Goal: Task Accomplishment & Management: Manage account settings

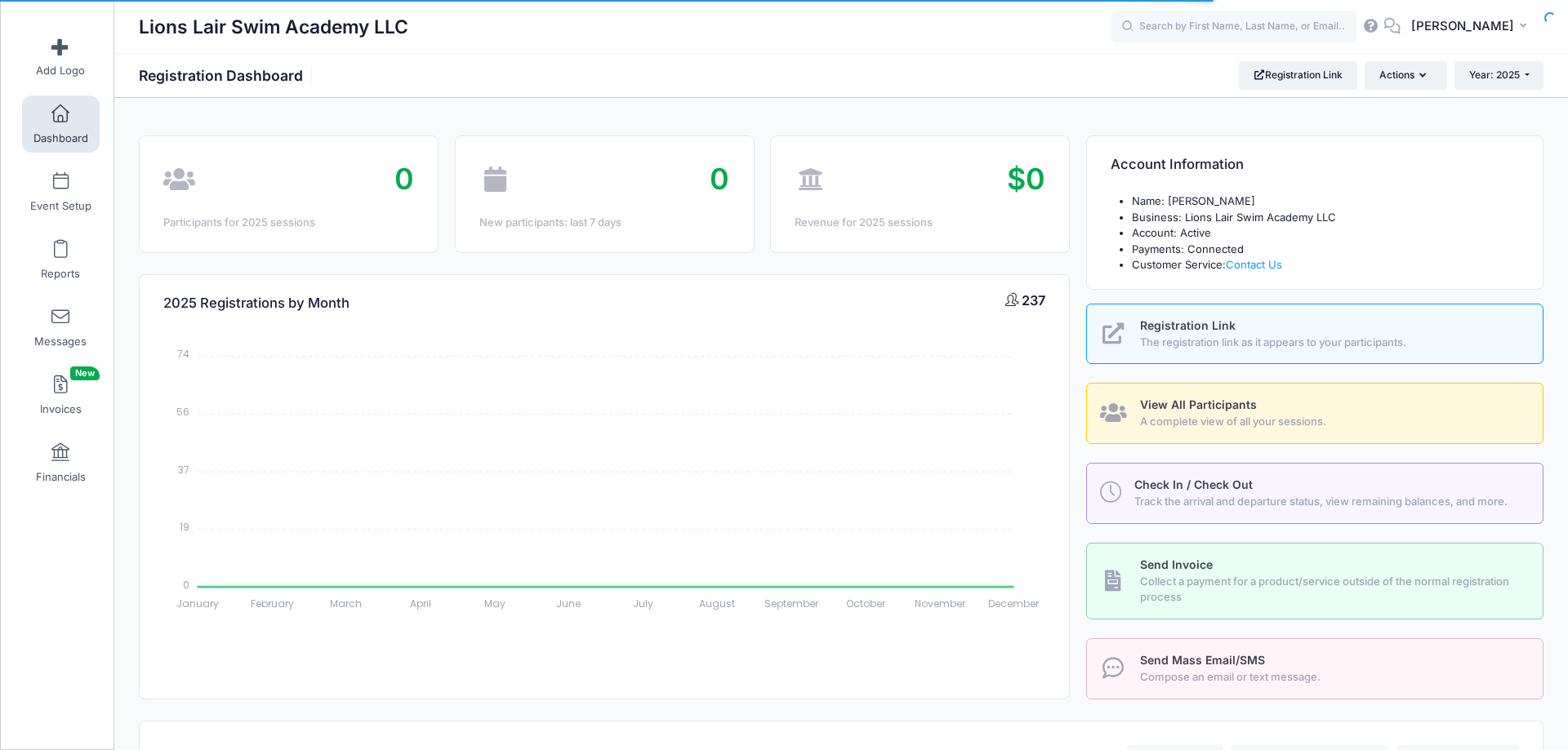
select select
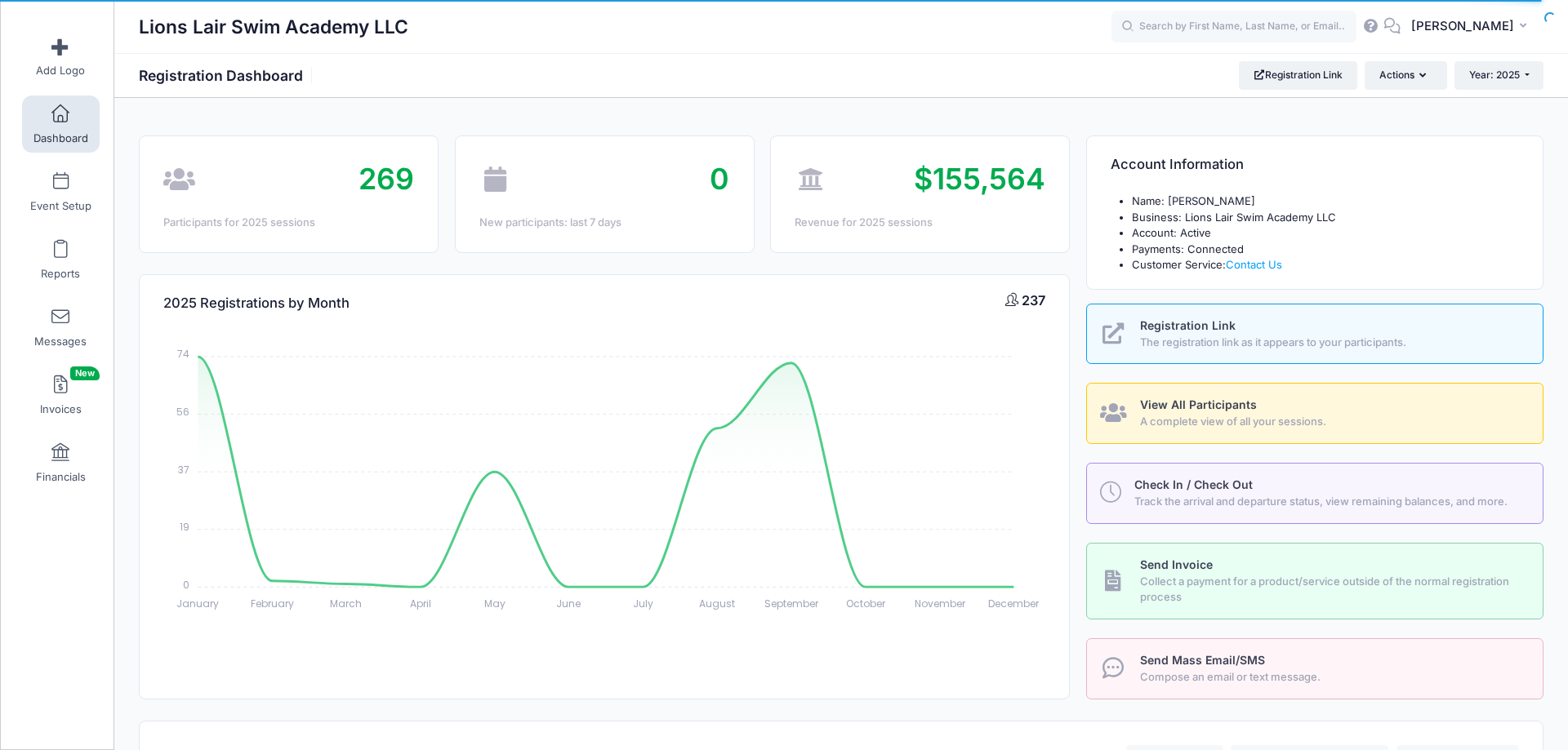
scroll to position [417, 0]
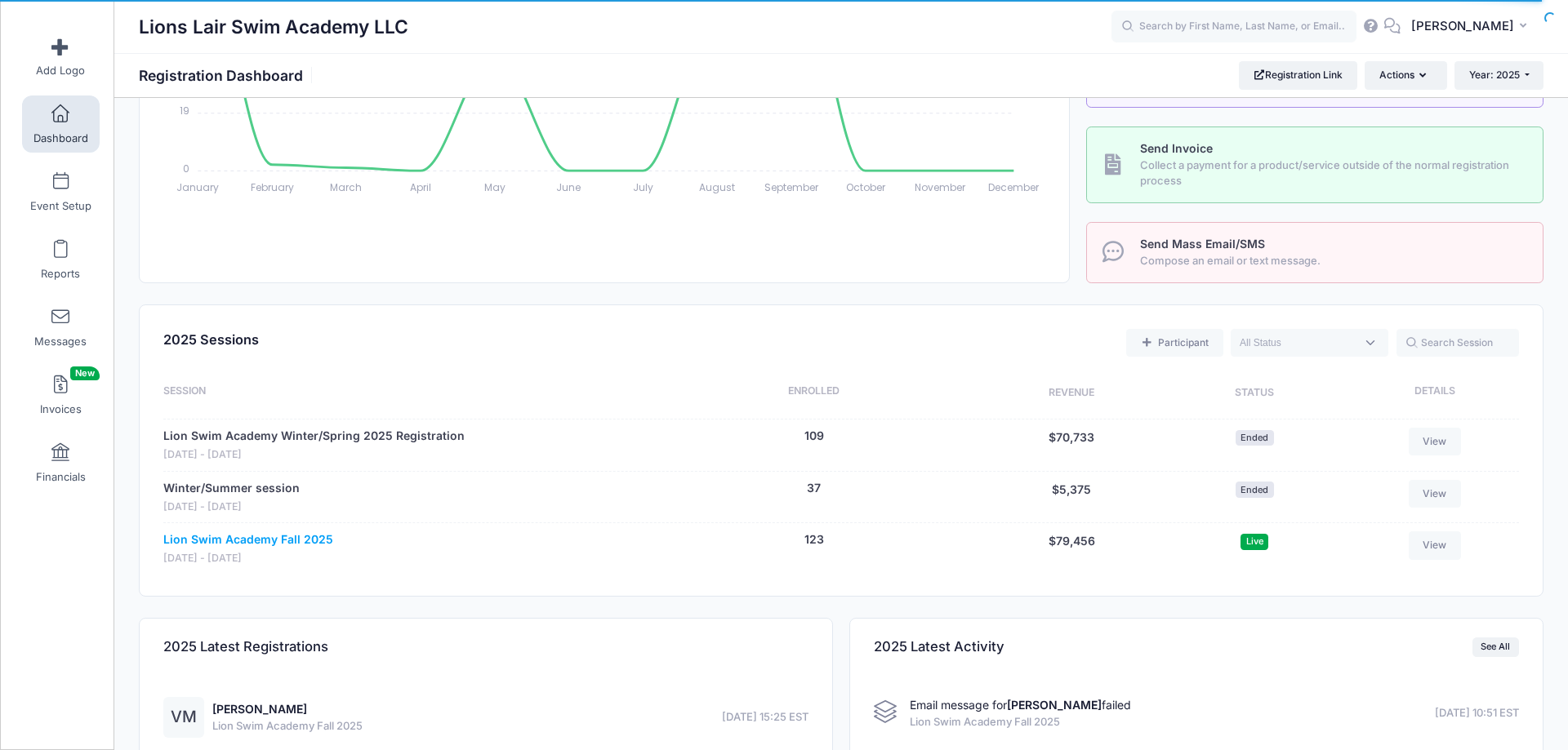
click at [288, 541] on link "Lion Swim Academy Fall 2025" at bounding box center [248, 540] width 170 height 17
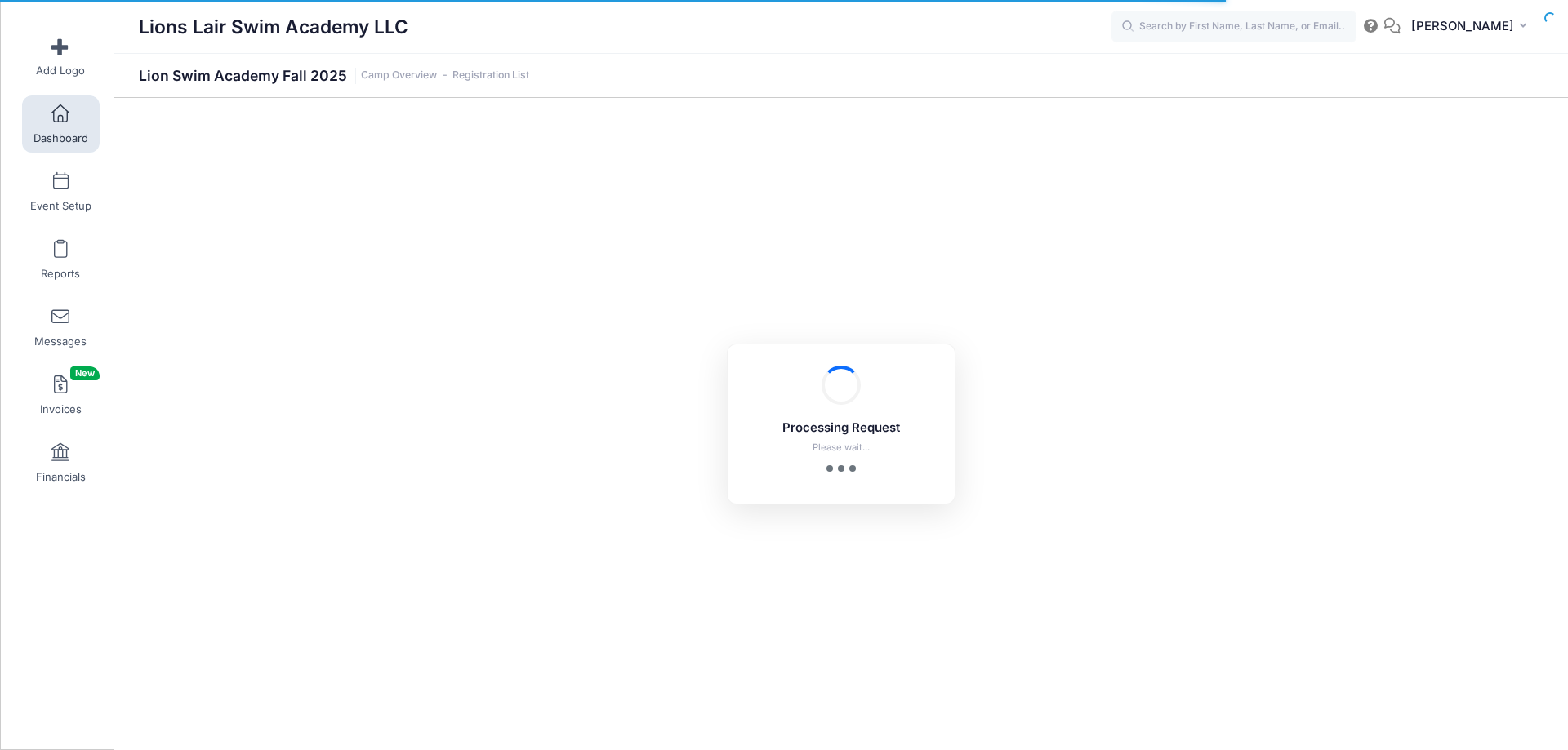
select select "10"
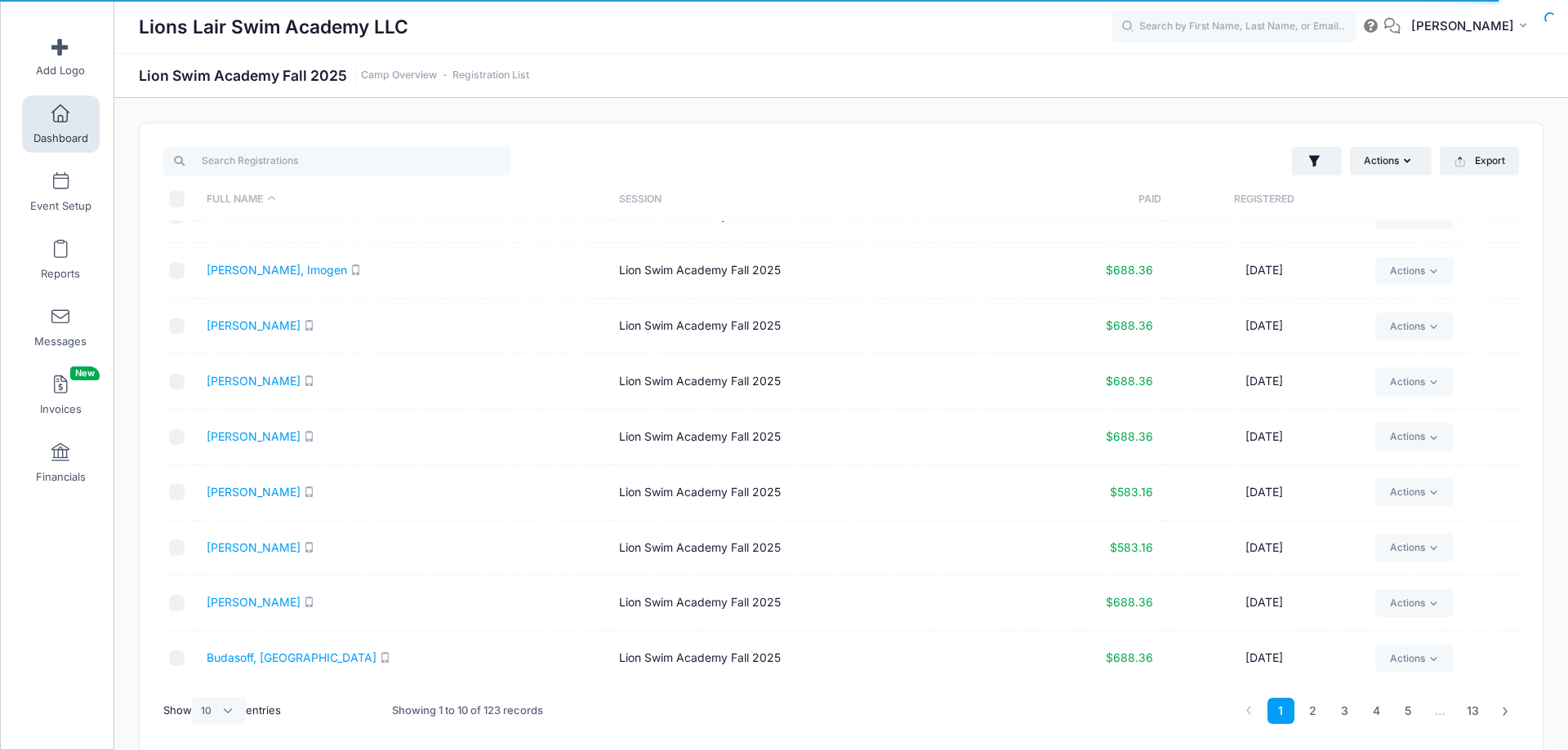
scroll to position [70, 0]
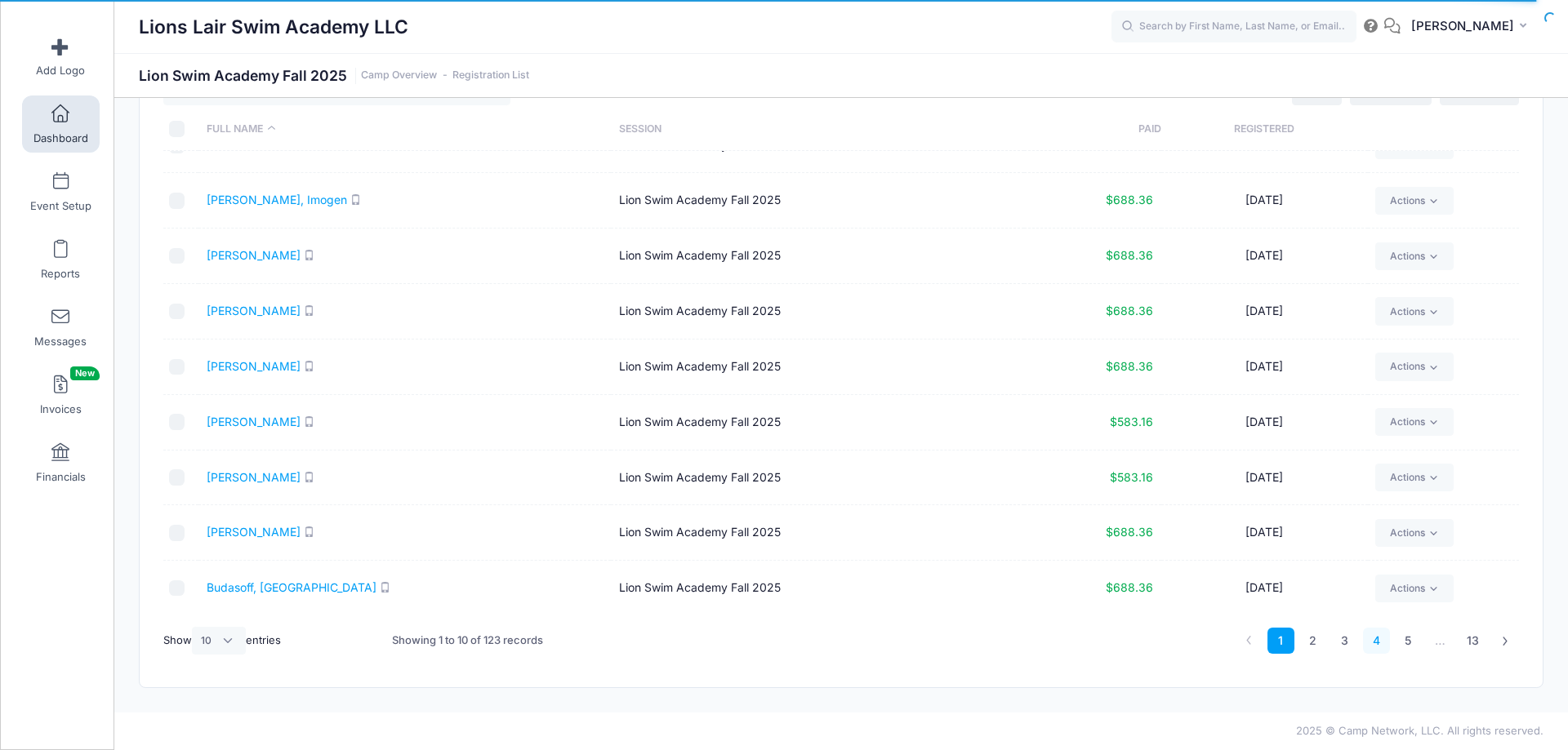
click at [1374, 645] on link "4" at bounding box center [1376, 641] width 27 height 27
click at [248, 590] on link "Flack, Lucy" at bounding box center [253, 587] width 94 height 14
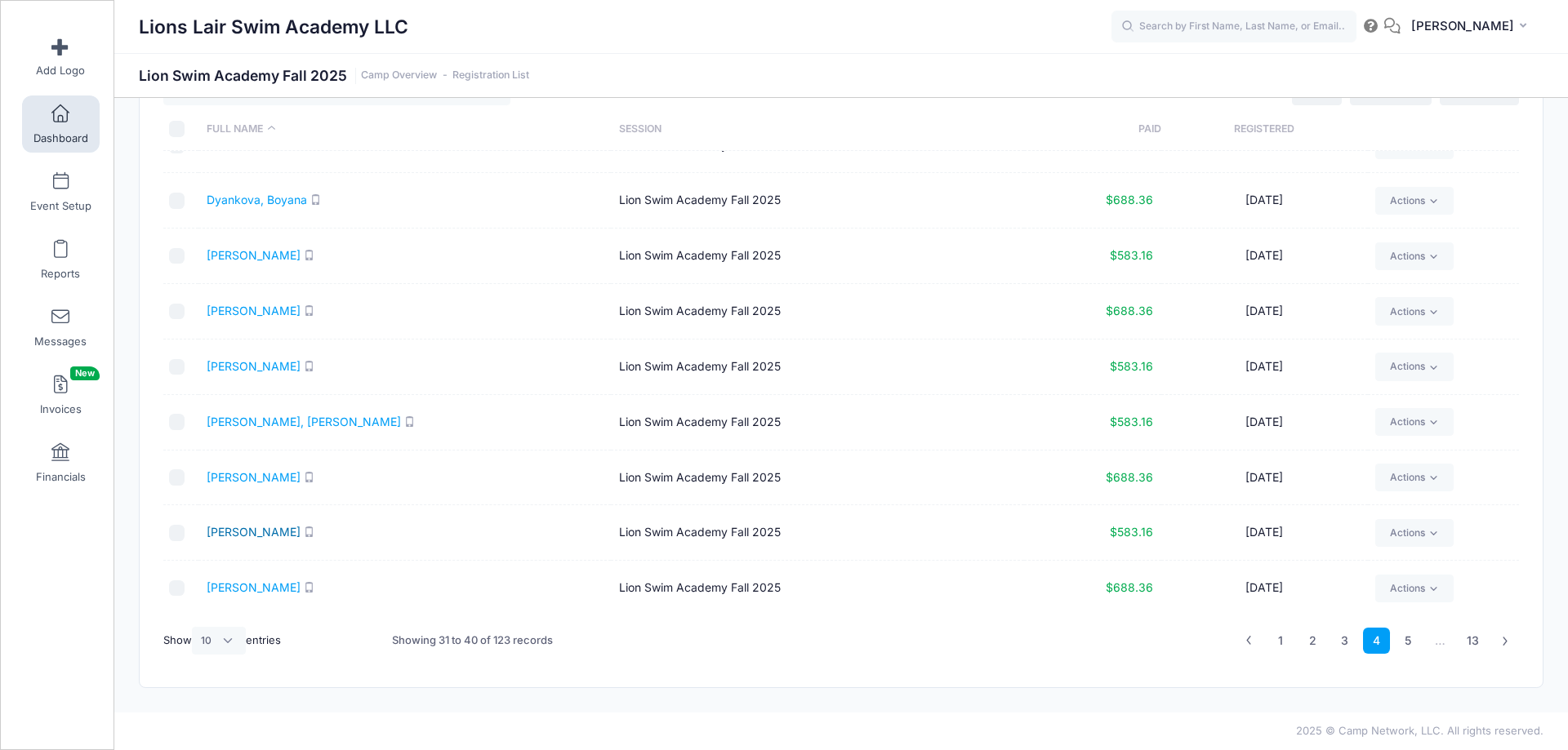
click at [253, 534] on link "Flack, Frances" at bounding box center [253, 532] width 94 height 14
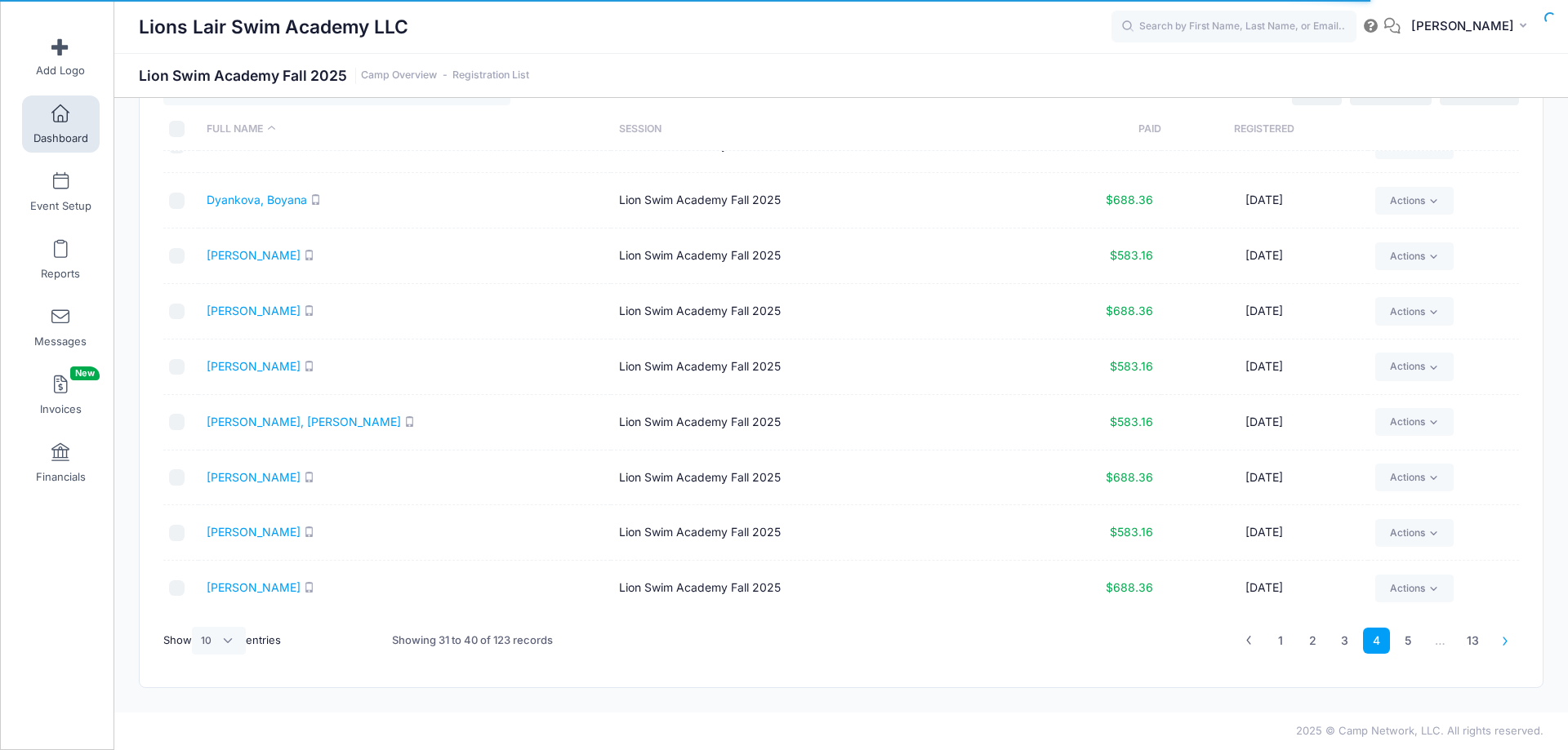
click at [1507, 644] on icon at bounding box center [1505, 641] width 9 height 9
click at [1256, 646] on link at bounding box center [1249, 641] width 27 height 27
click at [1509, 641] on icon at bounding box center [1505, 641] width 9 height 9
click at [1507, 641] on icon at bounding box center [1505, 641] width 9 height 9
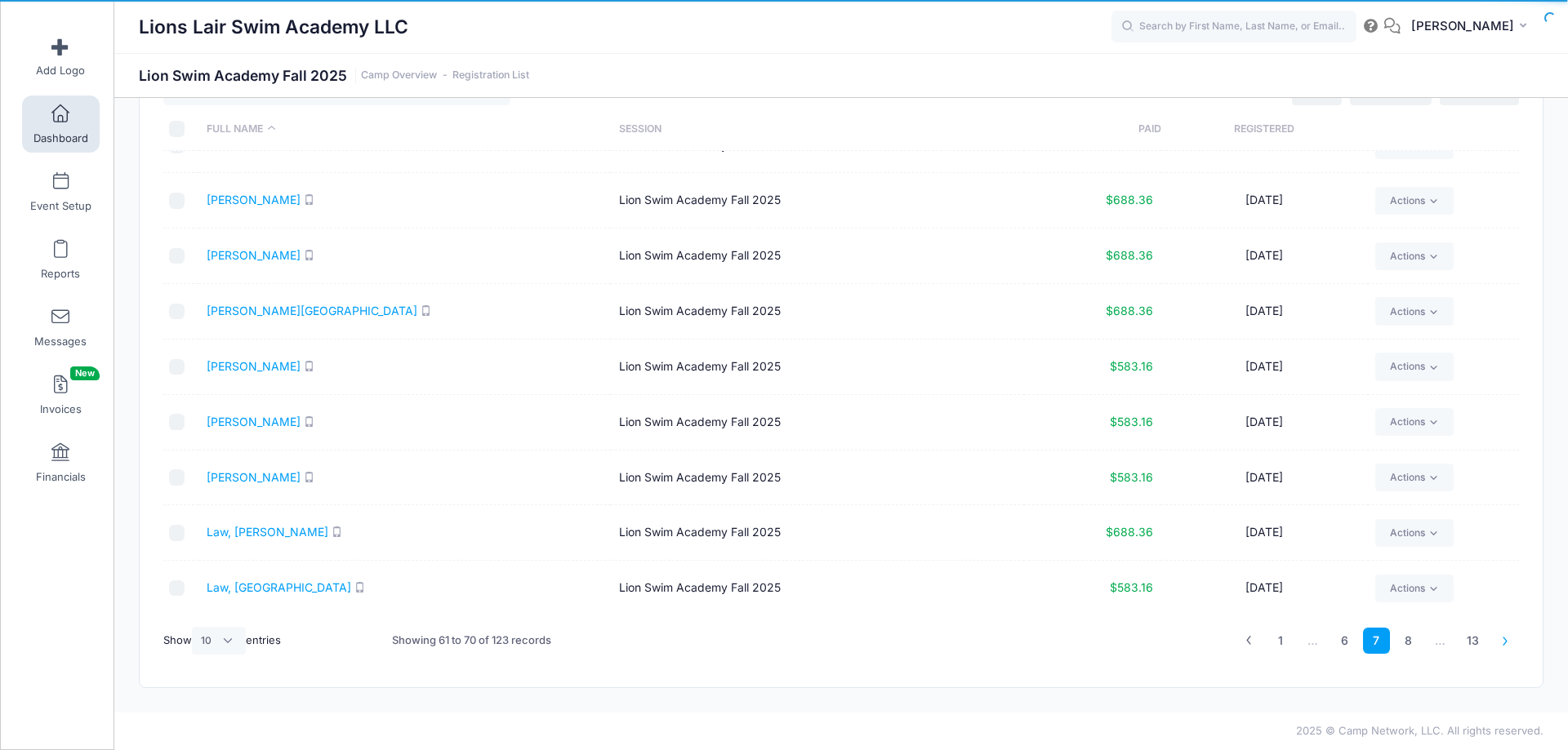
click at [1509, 641] on icon at bounding box center [1505, 641] width 9 height 9
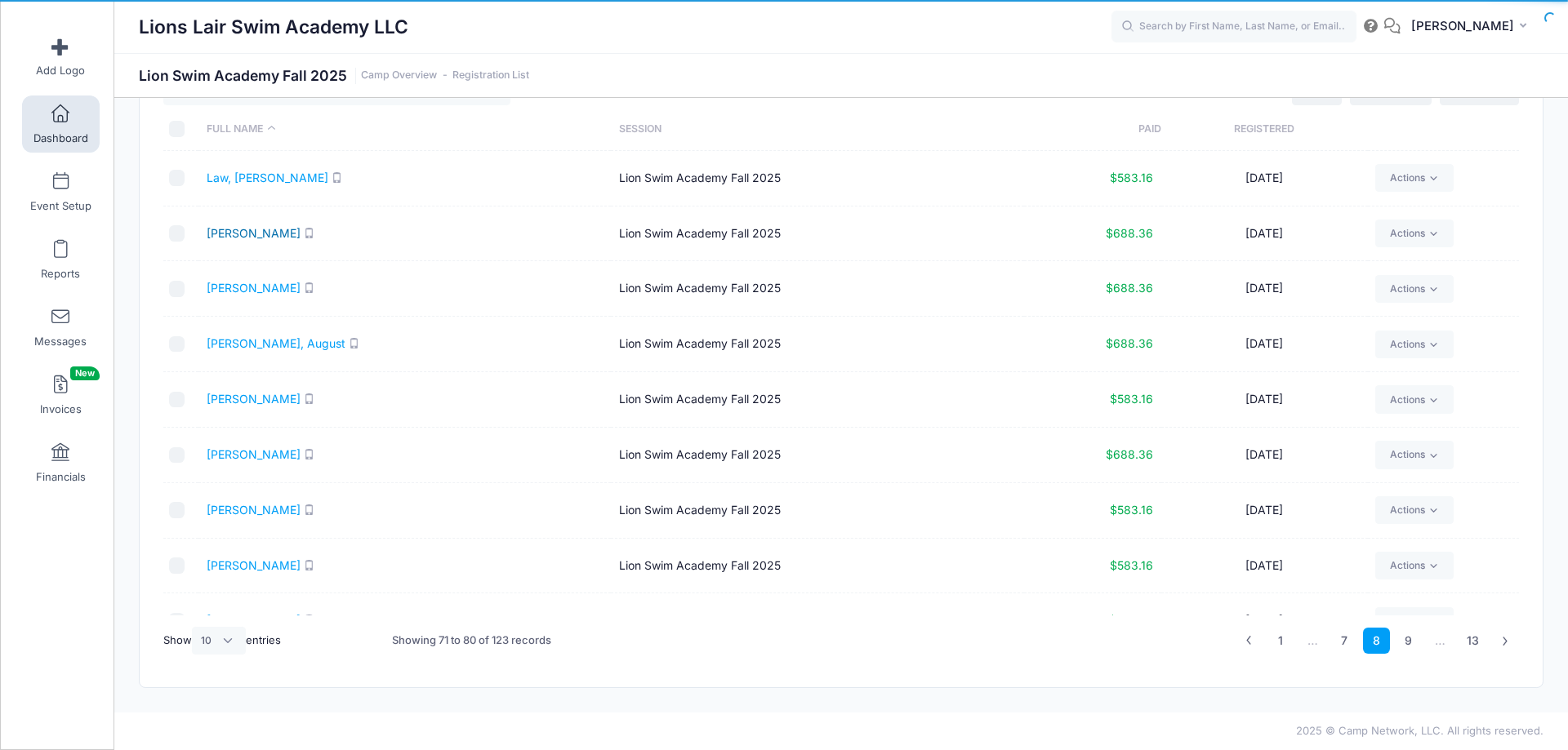
click at [277, 236] on link "Lee-Cohen, Miriel" at bounding box center [253, 233] width 94 height 14
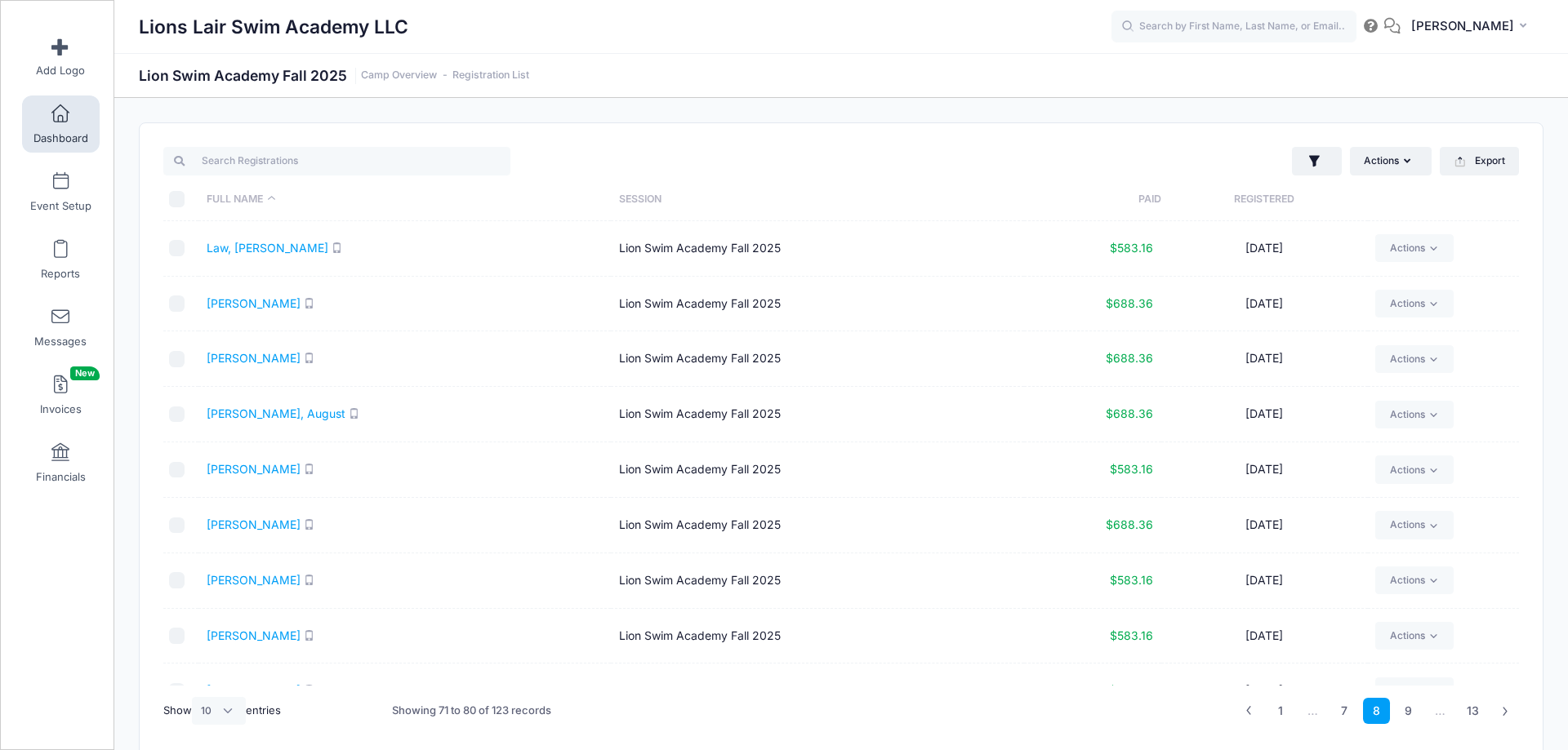
scroll to position [88, 0]
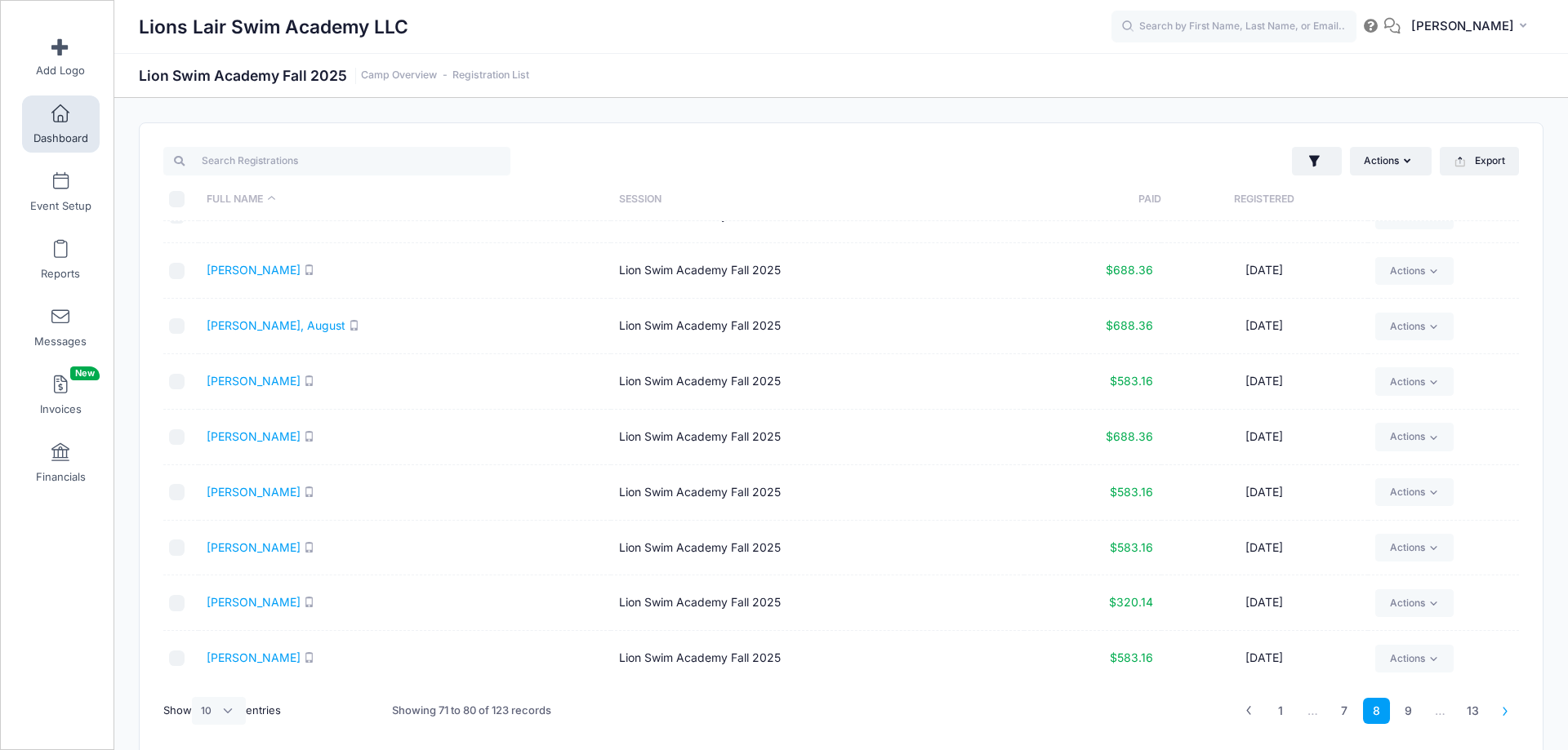
click at [1509, 710] on icon at bounding box center [1505, 710] width 9 height 9
click at [1506, 714] on icon at bounding box center [1505, 710] width 9 height 9
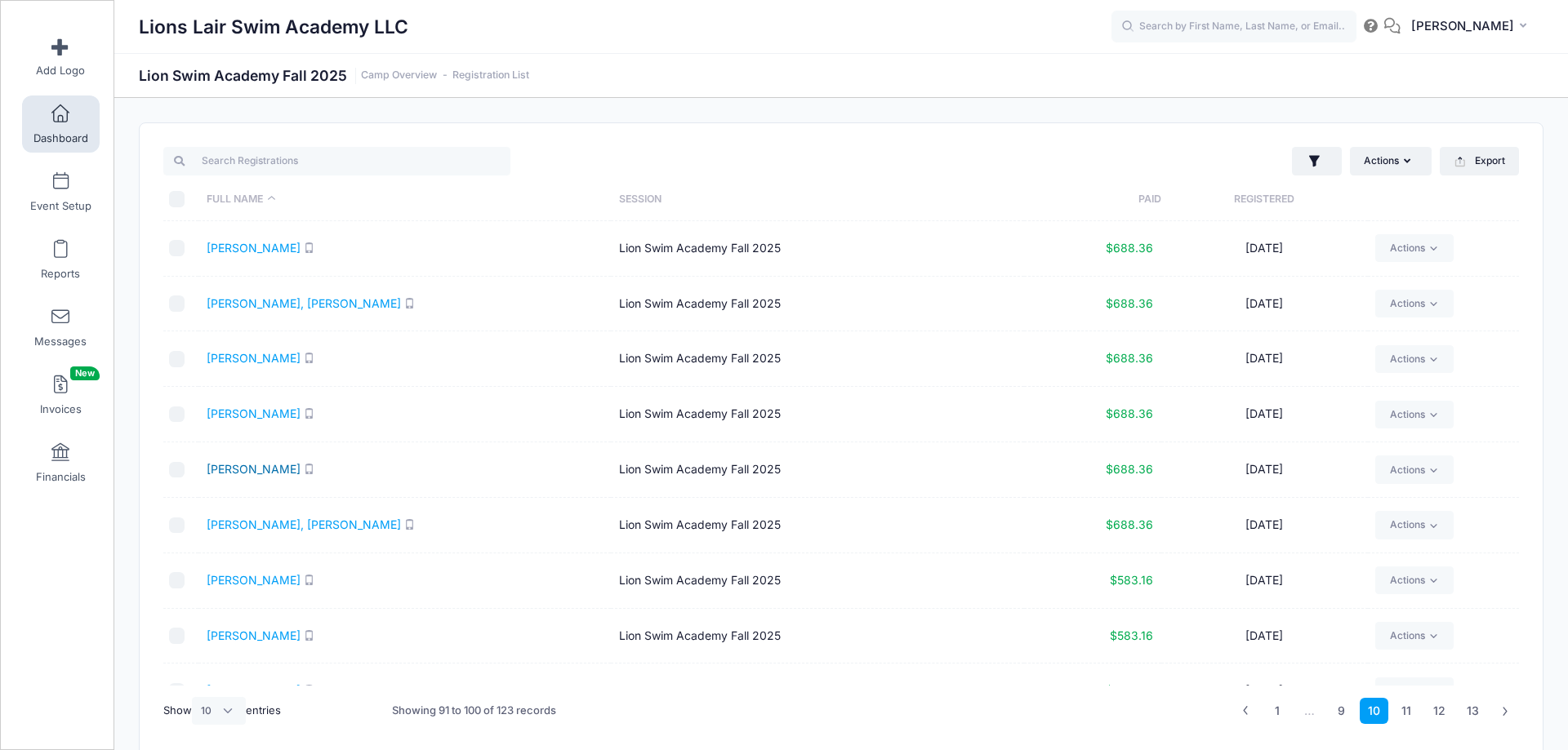
click at [247, 467] on link "[PERSON_NAME]" at bounding box center [253, 469] width 94 height 14
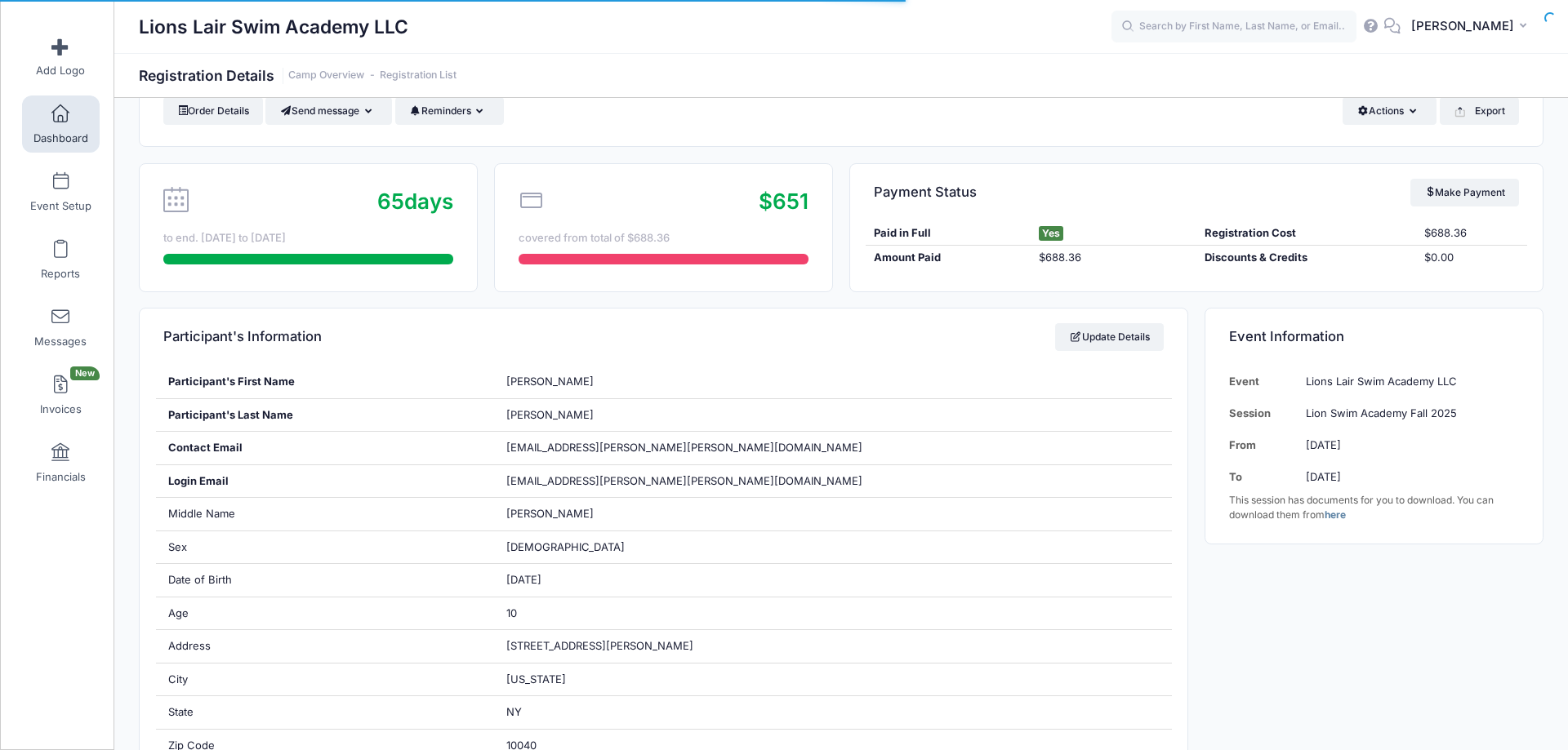
scroll to position [166, 0]
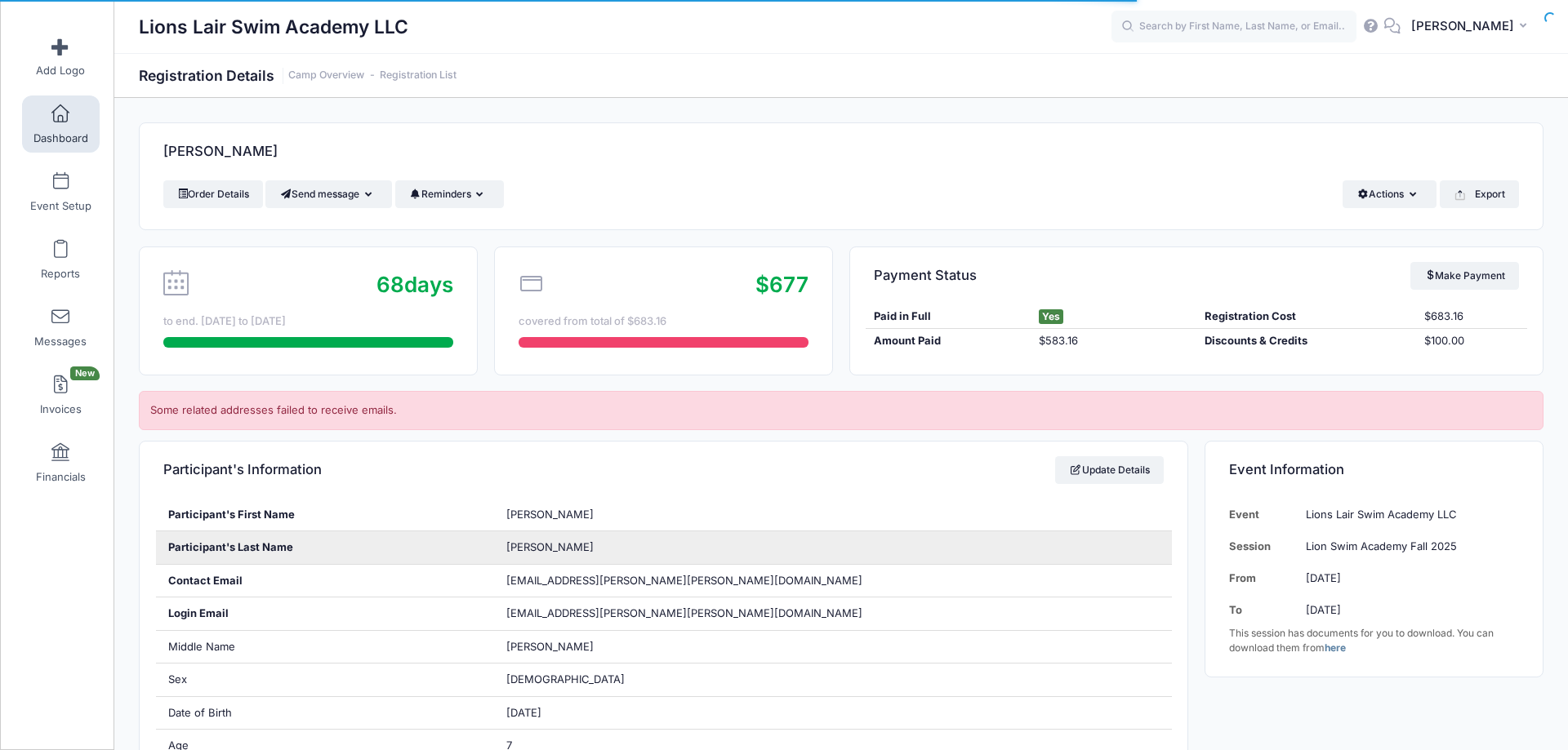
scroll to position [83, 0]
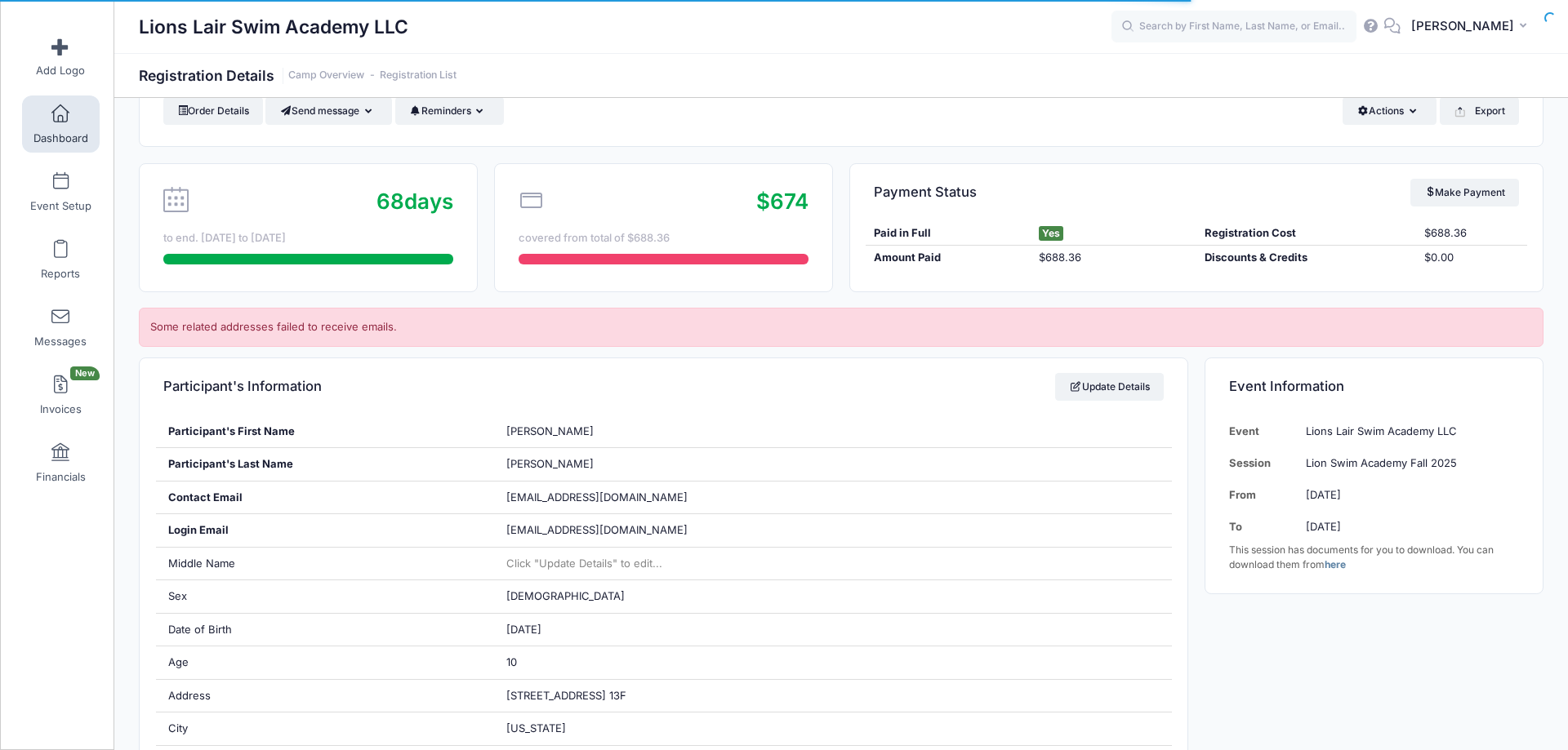
scroll to position [166, 0]
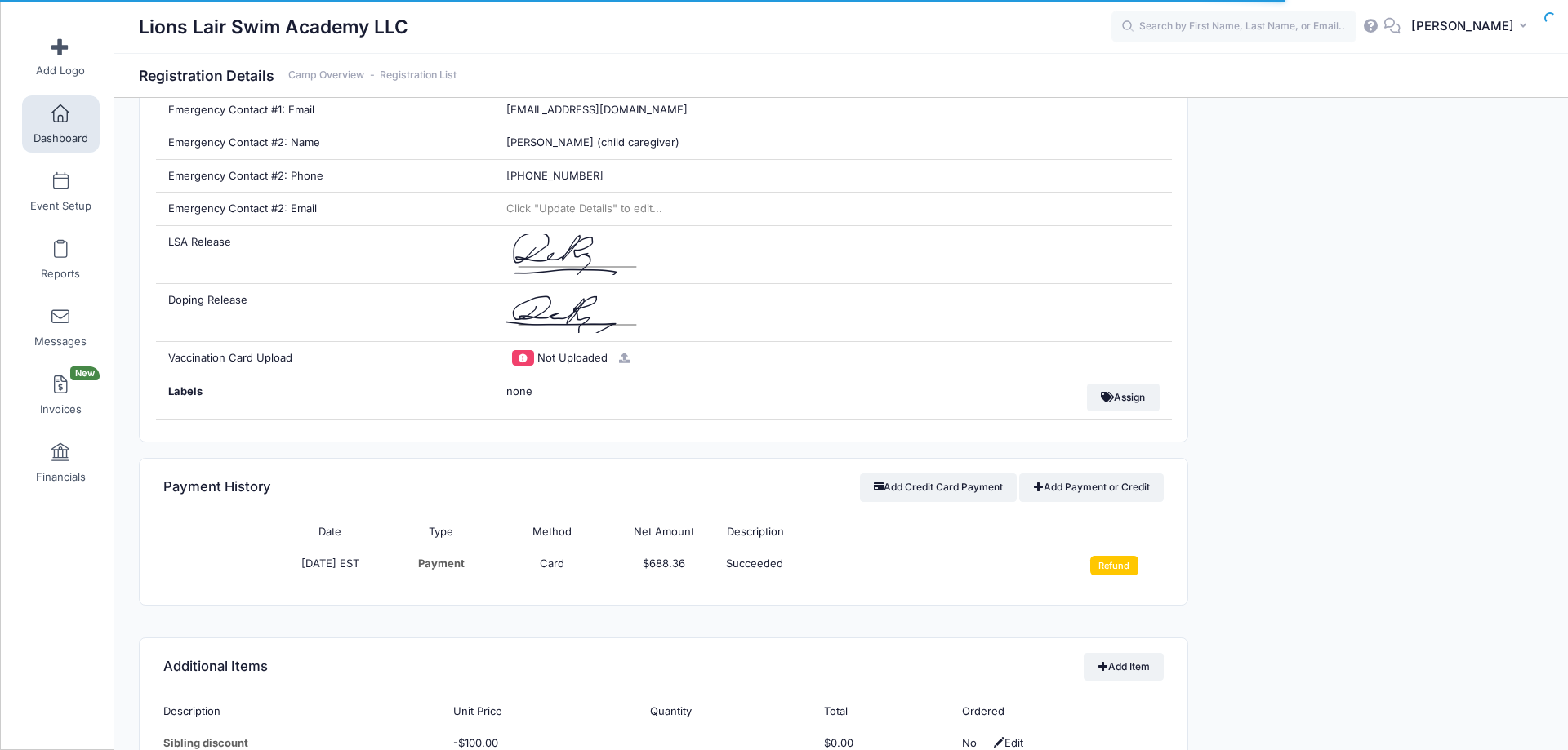
scroll to position [1166, 0]
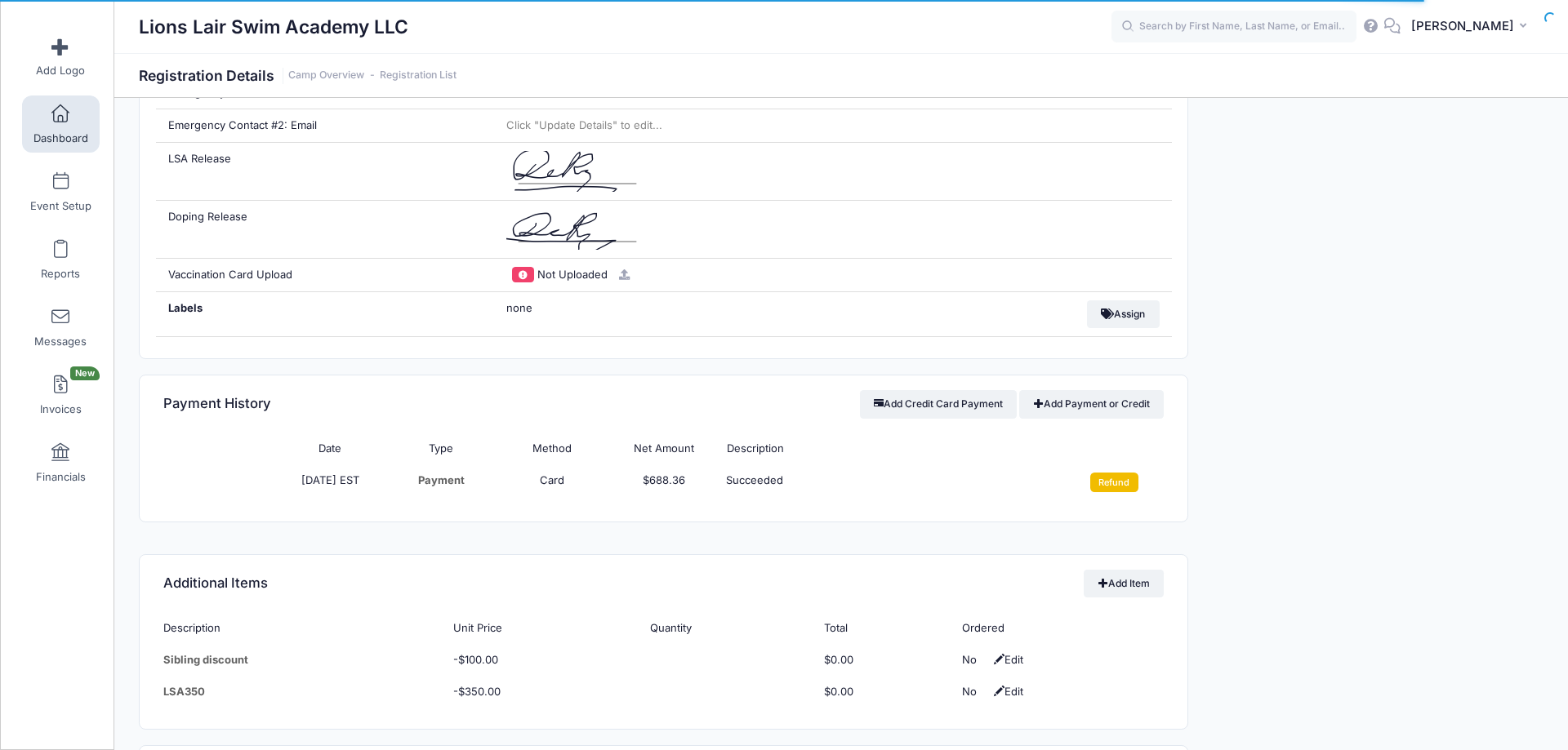
click at [1112, 486] on input "Refund" at bounding box center [1114, 482] width 48 height 20
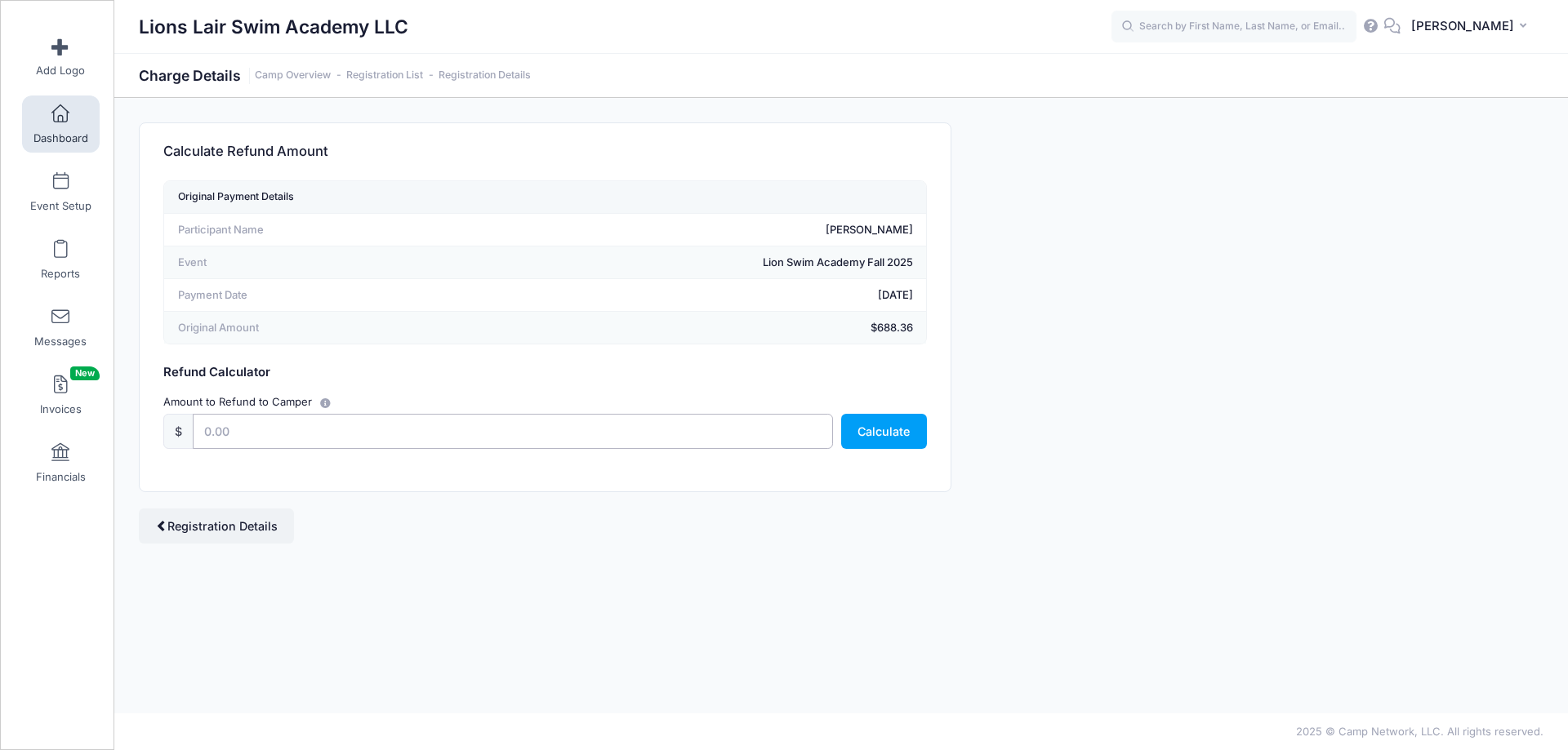
click at [209, 438] on input "text" at bounding box center [512, 431] width 641 height 35
type input "400"
click at [888, 423] on button "Calculate" at bounding box center [883, 431] width 86 height 35
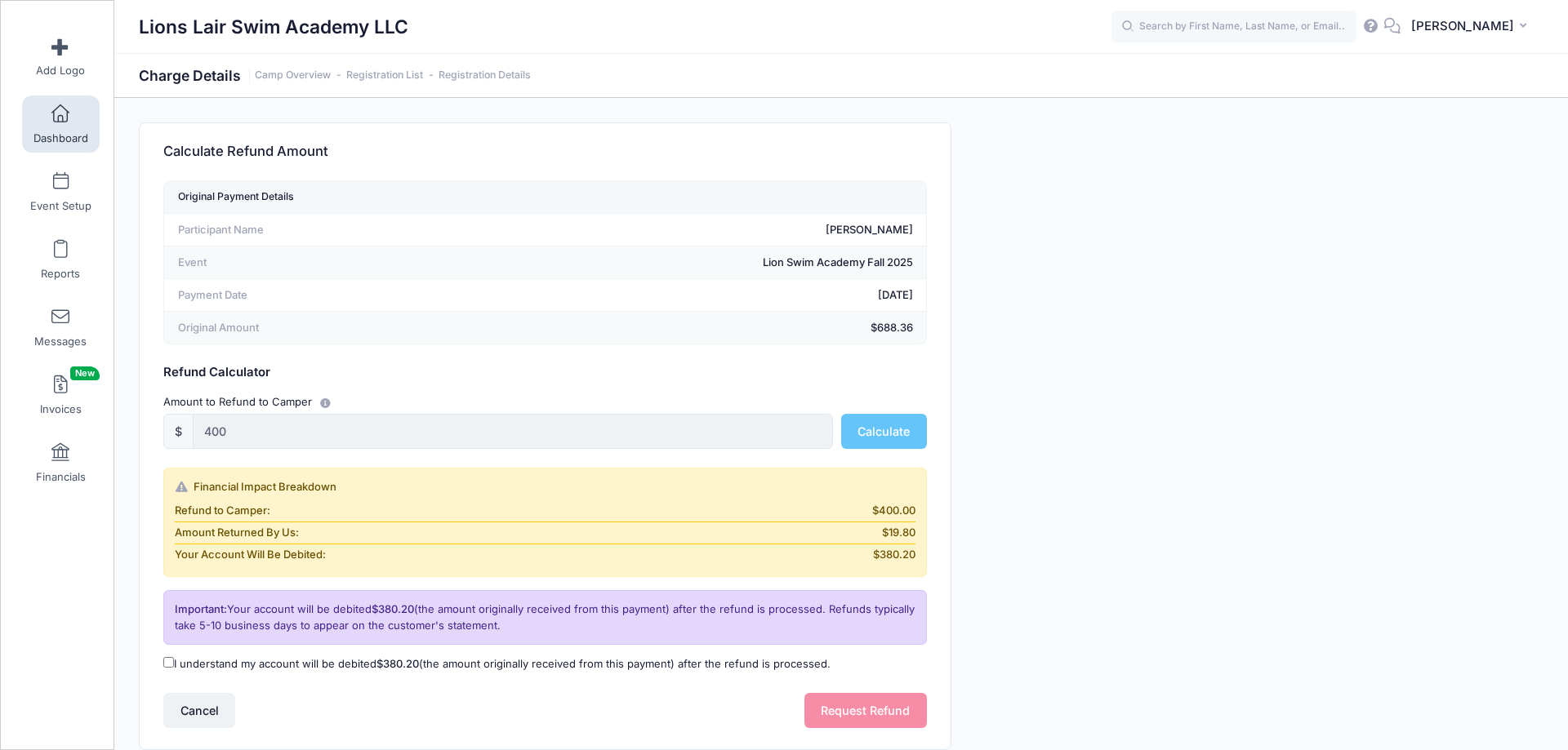
click at [169, 660] on input "I understand my account will be debited $380.20 (the amount originally received…" at bounding box center [168, 663] width 11 height 11
checkbox input "true"
click at [848, 714] on button "Request Refund" at bounding box center [865, 710] width 122 height 35
